Goal: Ask a question

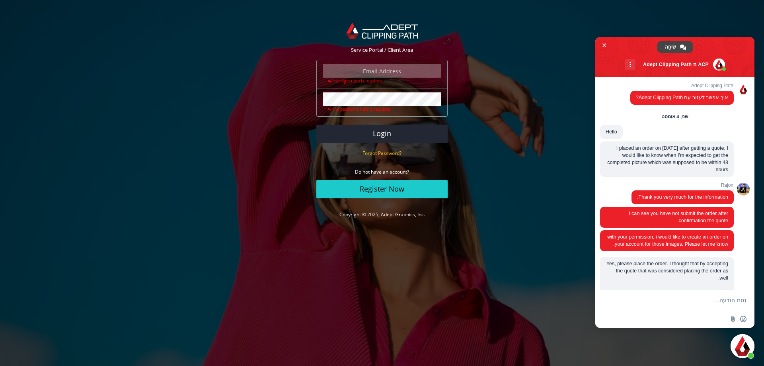
scroll to position [1370, 0]
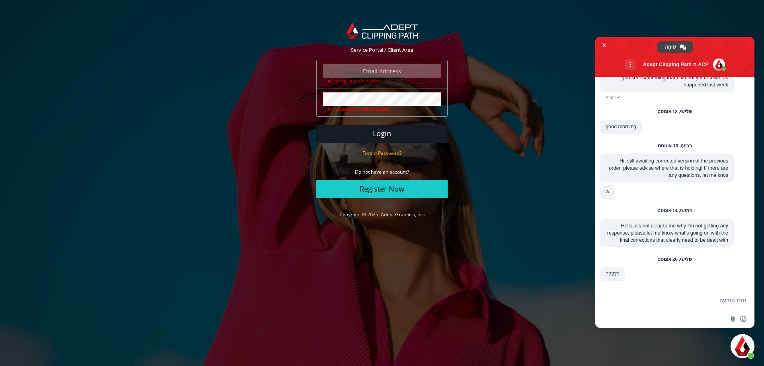
type input "[PERSON_NAME][EMAIL_ADDRESS][DOMAIN_NAME]"
click at [379, 131] on button "Login" at bounding box center [381, 134] width 131 height 18
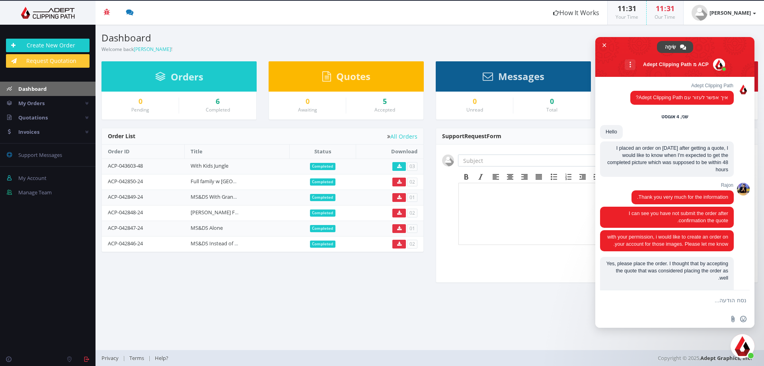
scroll to position [1370, 0]
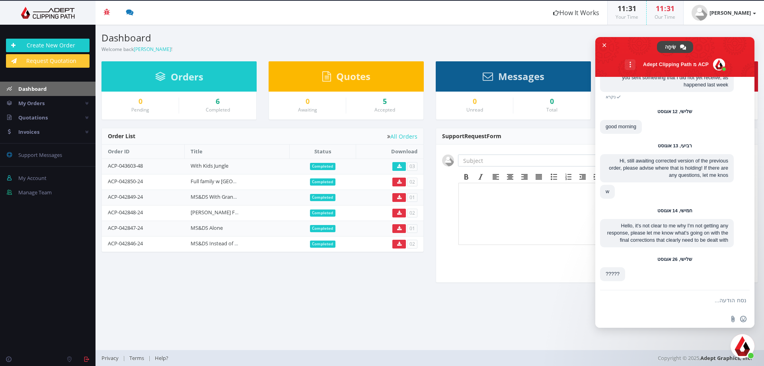
click at [669, 304] on textarea "נסח הודעה..." at bounding box center [684, 300] width 126 height 7
type textarea "g"
type textarea "G"
type textarea "ם"
type textarea "Good morning. How can we proceed so I can make a payment??!!"
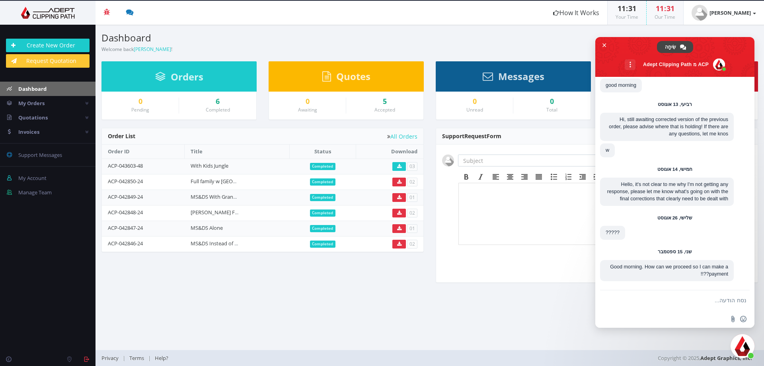
scroll to position [1412, 0]
click at [402, 169] on link at bounding box center [399, 166] width 14 height 9
